Goal: Entertainment & Leisure: Consume media (video, audio)

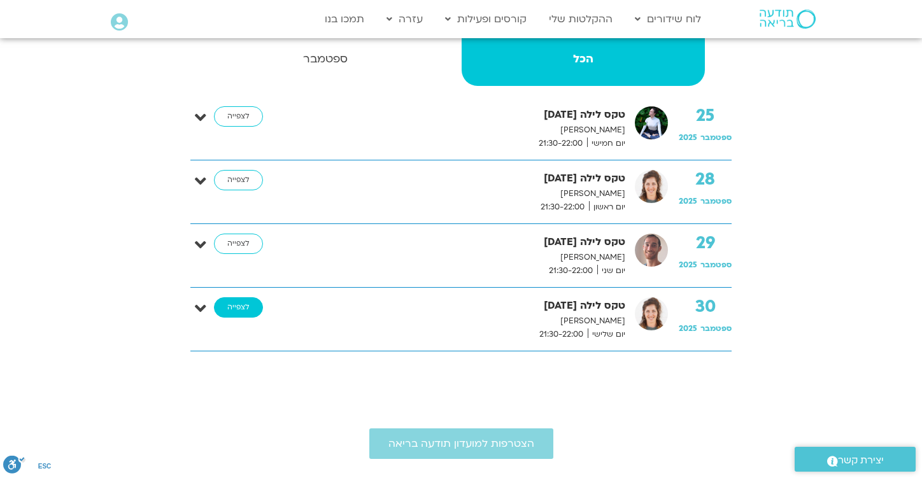
click at [234, 311] on link "לצפייה" at bounding box center [238, 307] width 49 height 20
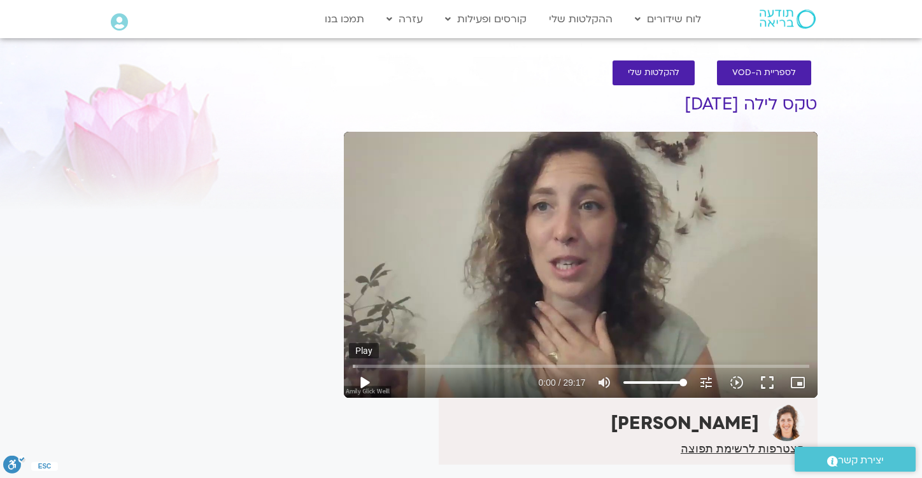
click at [365, 386] on button "play_arrow" at bounding box center [364, 382] width 31 height 31
click at [377, 364] on input "Seek" at bounding box center [581, 366] width 457 height 8
type input "116.035861"
click at [605, 383] on icon "volume_up" at bounding box center [604, 382] width 15 height 15
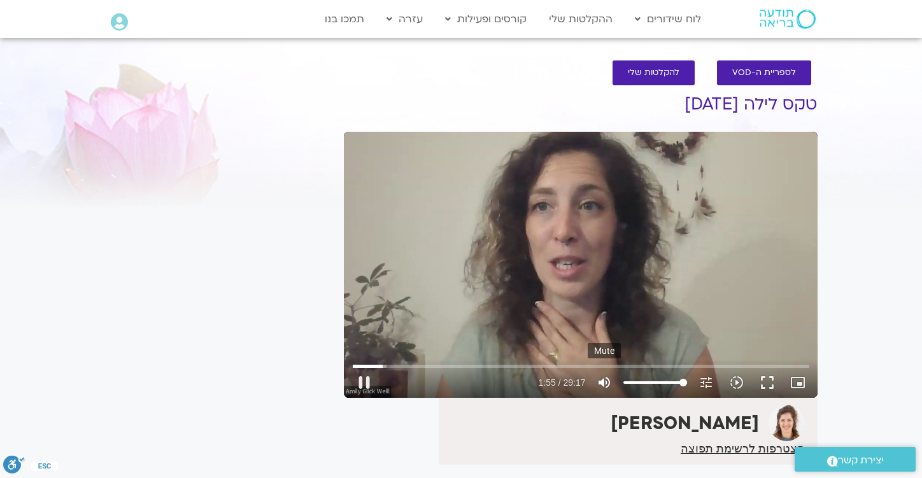
type input "0"
type input "116.954106"
click at [605, 383] on icon "volume_off" at bounding box center [604, 382] width 15 height 15
type input "100"
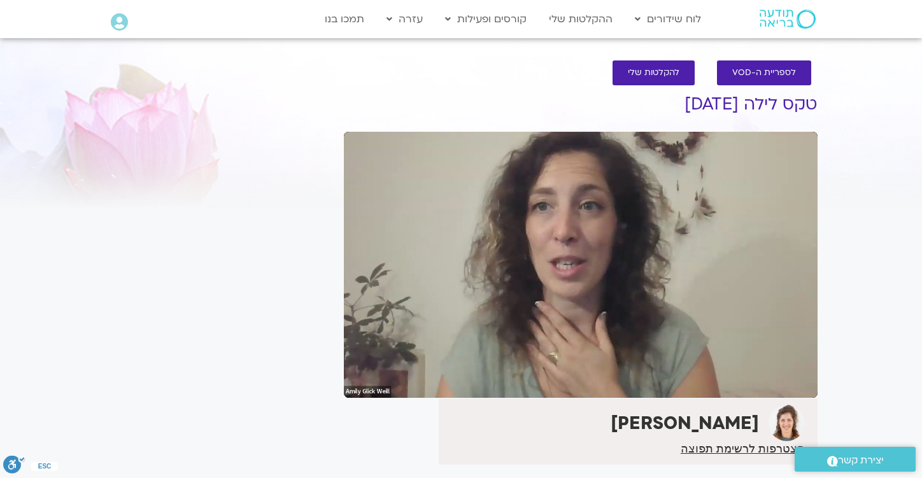
type input "1721.557312"
